Goal: Find specific page/section: Find specific page/section

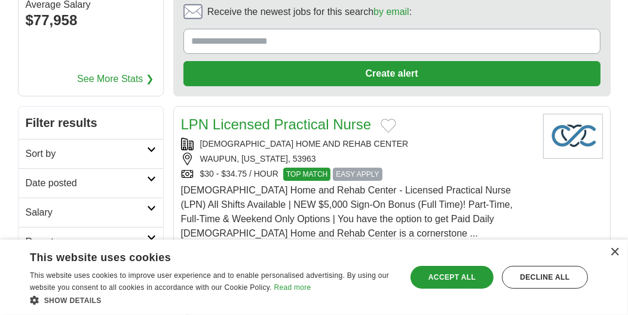
scroll to position [179, 0]
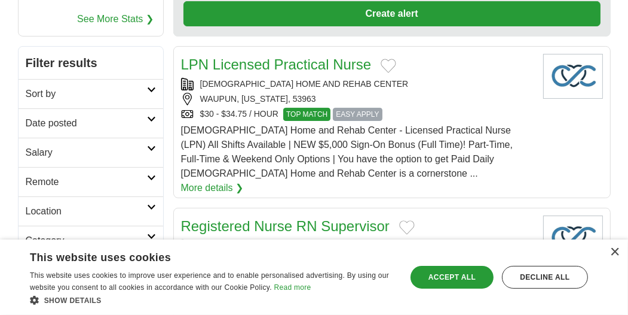
click at [154, 204] on icon at bounding box center [151, 207] width 9 height 6
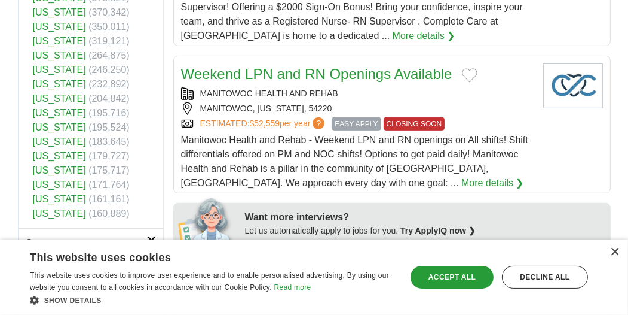
scroll to position [419, 0]
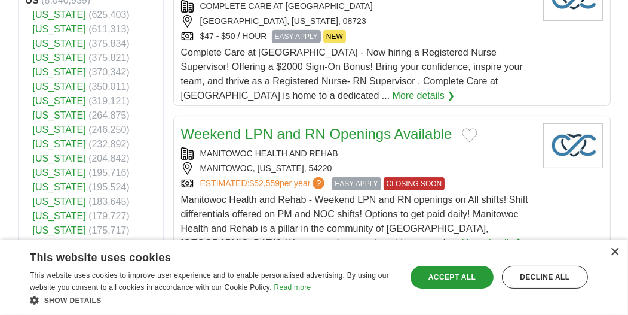
click at [57, 73] on link "[US_STATE]" at bounding box center [59, 72] width 53 height 10
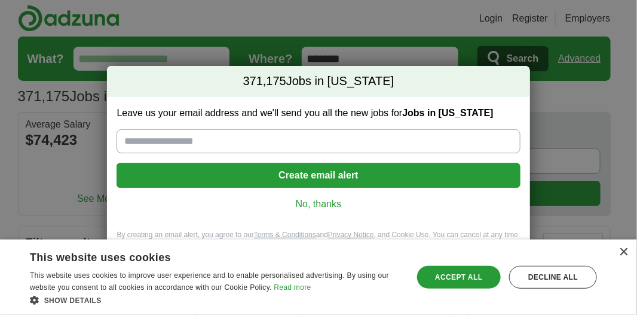
click at [321, 200] on link "No, thanks" at bounding box center [318, 203] width 384 height 13
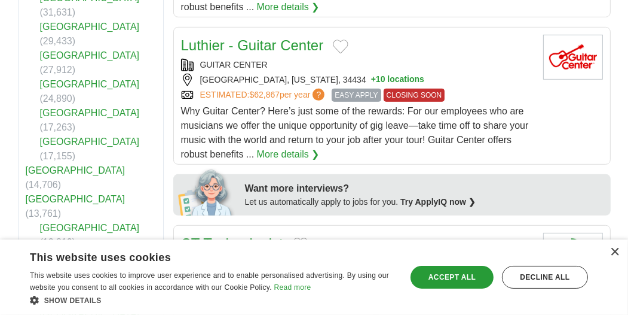
scroll to position [478, 0]
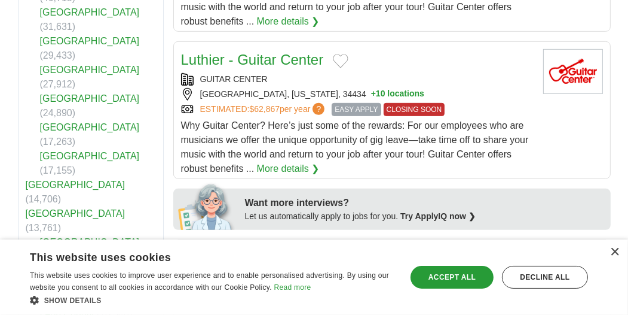
click at [45, 179] on link "[GEOGRAPHIC_DATA]" at bounding box center [76, 184] width 100 height 10
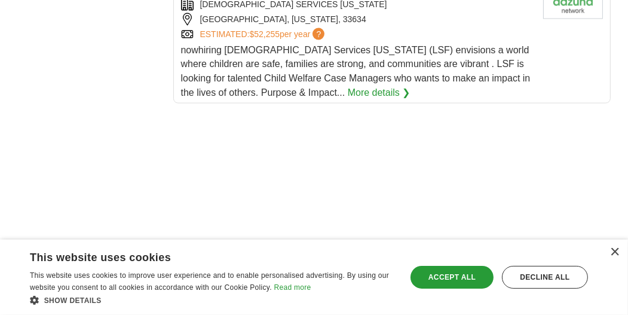
scroll to position [1734, 0]
